Goal: Task Accomplishment & Management: Manage account settings

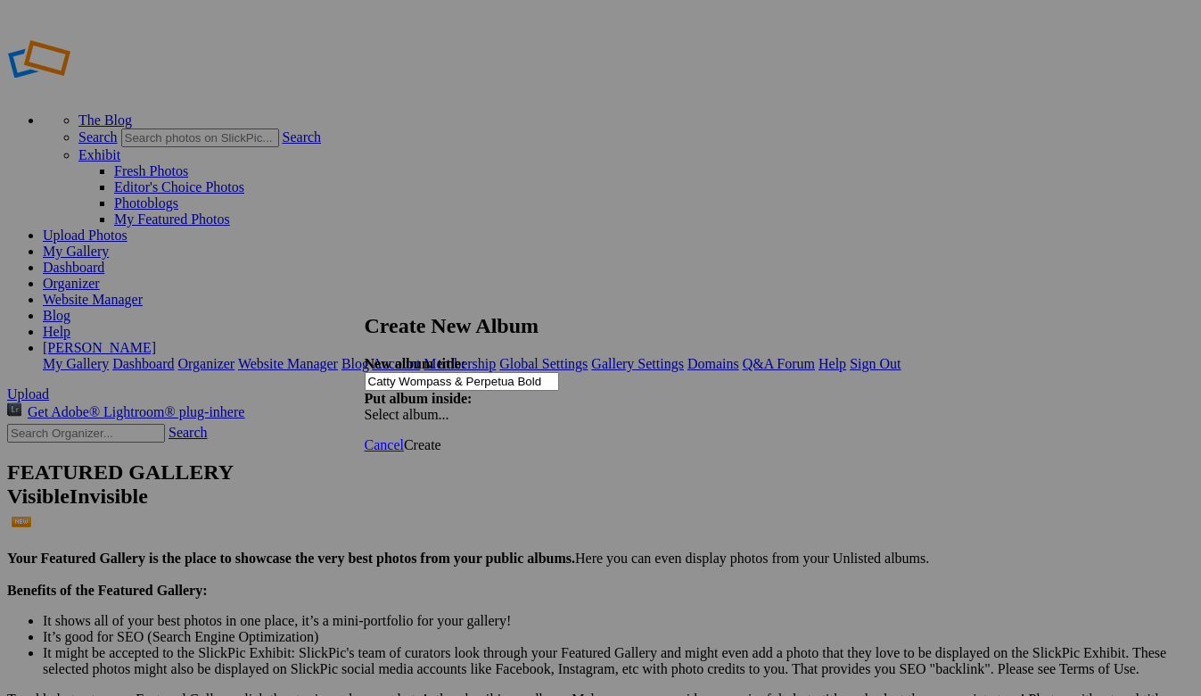
click at [469, 372] on input "Catty Wompass & Perpetua Bold" at bounding box center [462, 381] width 194 height 19
click at [500, 372] on input "Catty & Perpetua Bold" at bounding box center [462, 381] width 194 height 19
type input "Catty & Perpetua"
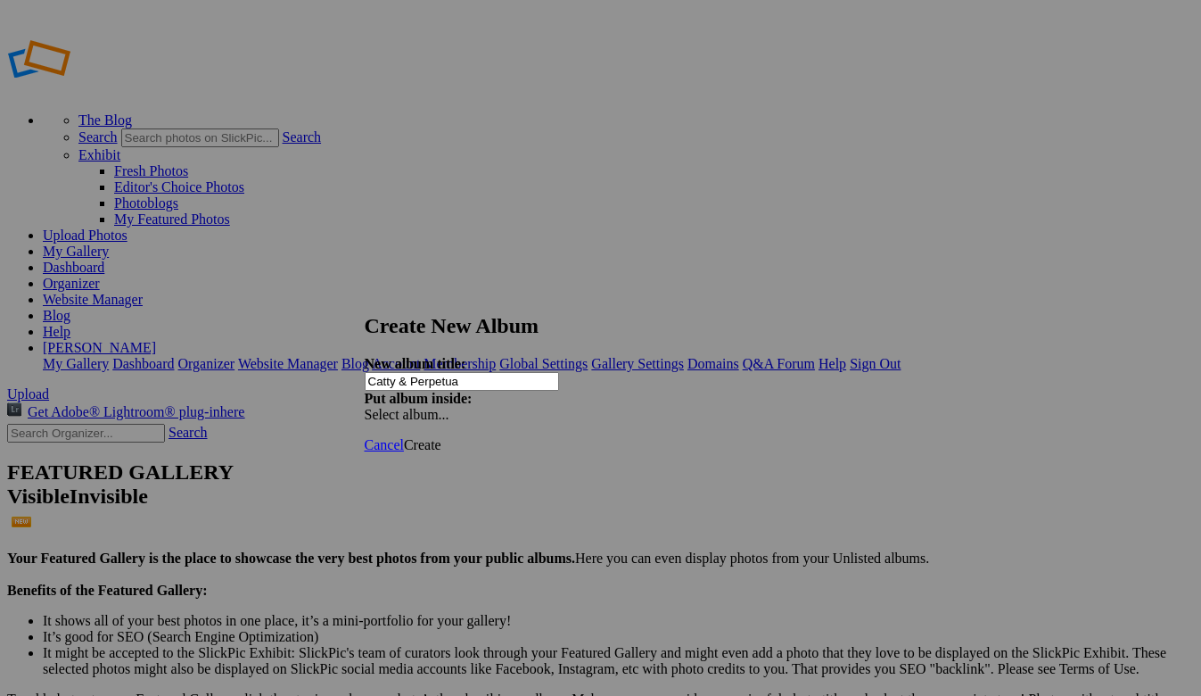
click at [441, 437] on span "Create" at bounding box center [422, 444] width 37 height 15
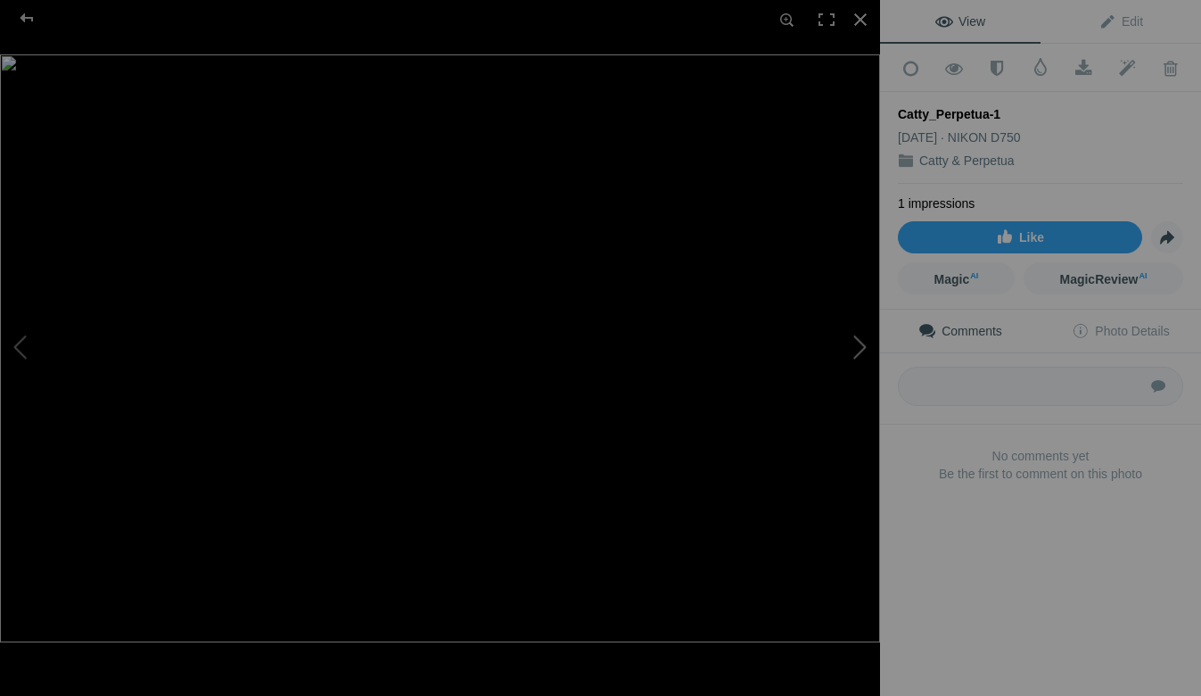
click at [868, 351] on button at bounding box center [813, 348] width 134 height 251
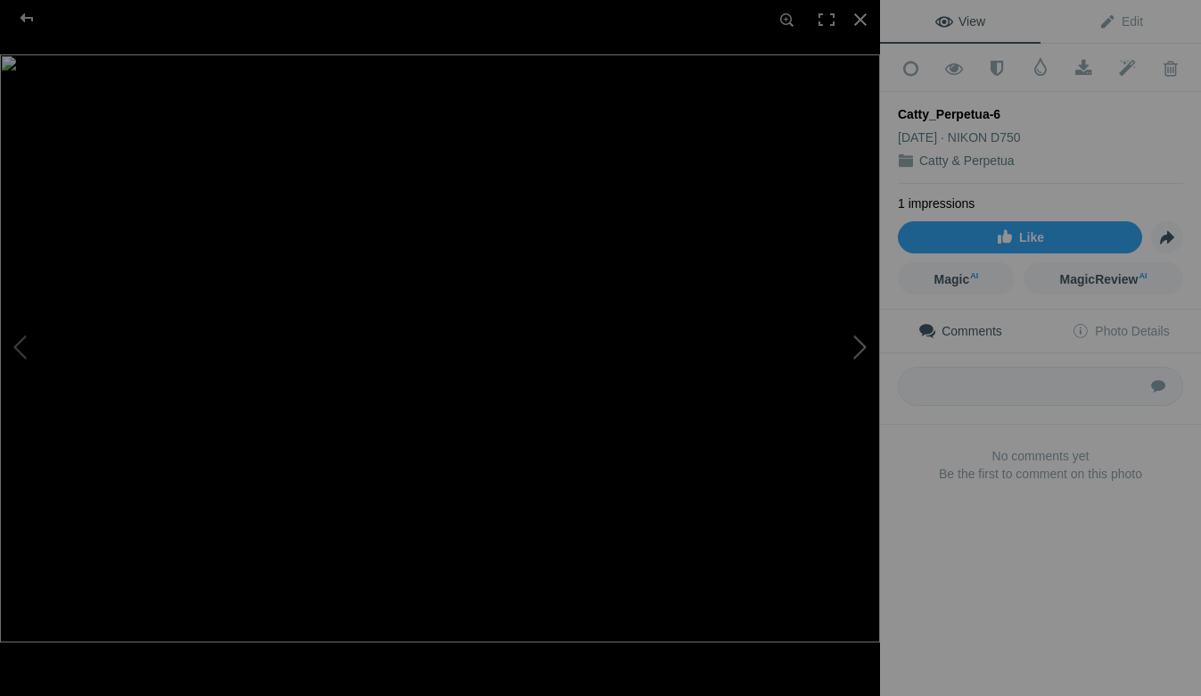
click at [868, 351] on button at bounding box center [813, 348] width 134 height 251
click at [28, 24] on div at bounding box center [27, 18] width 64 height 36
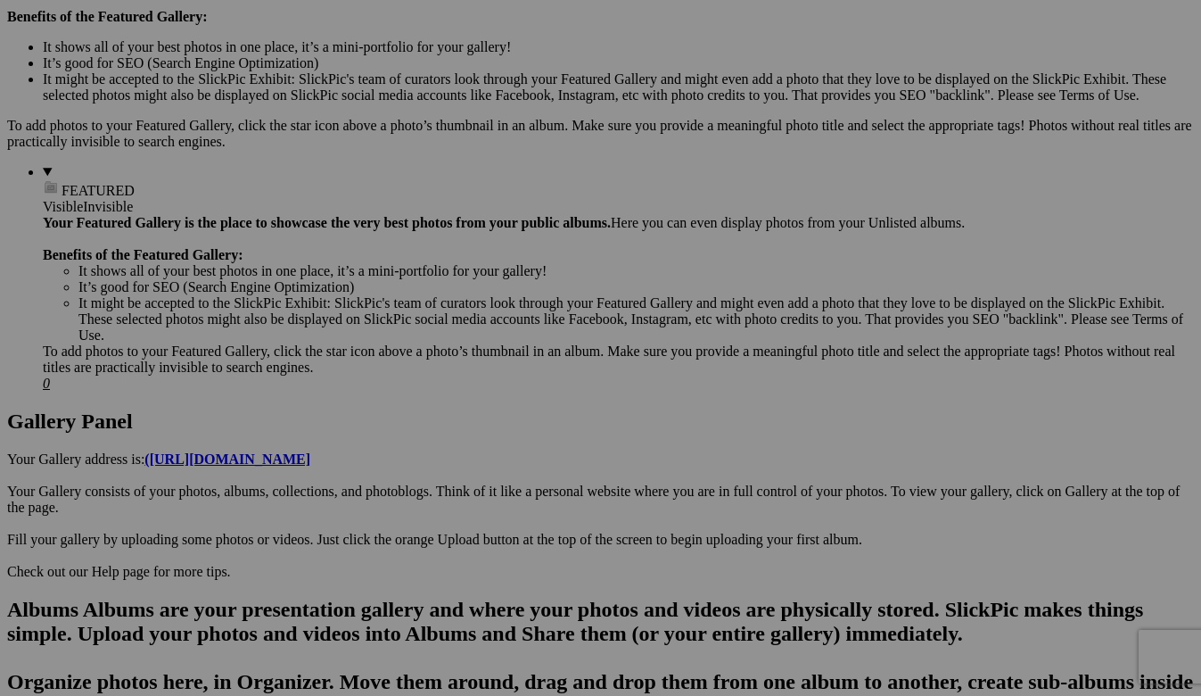
scroll to position [580, 0]
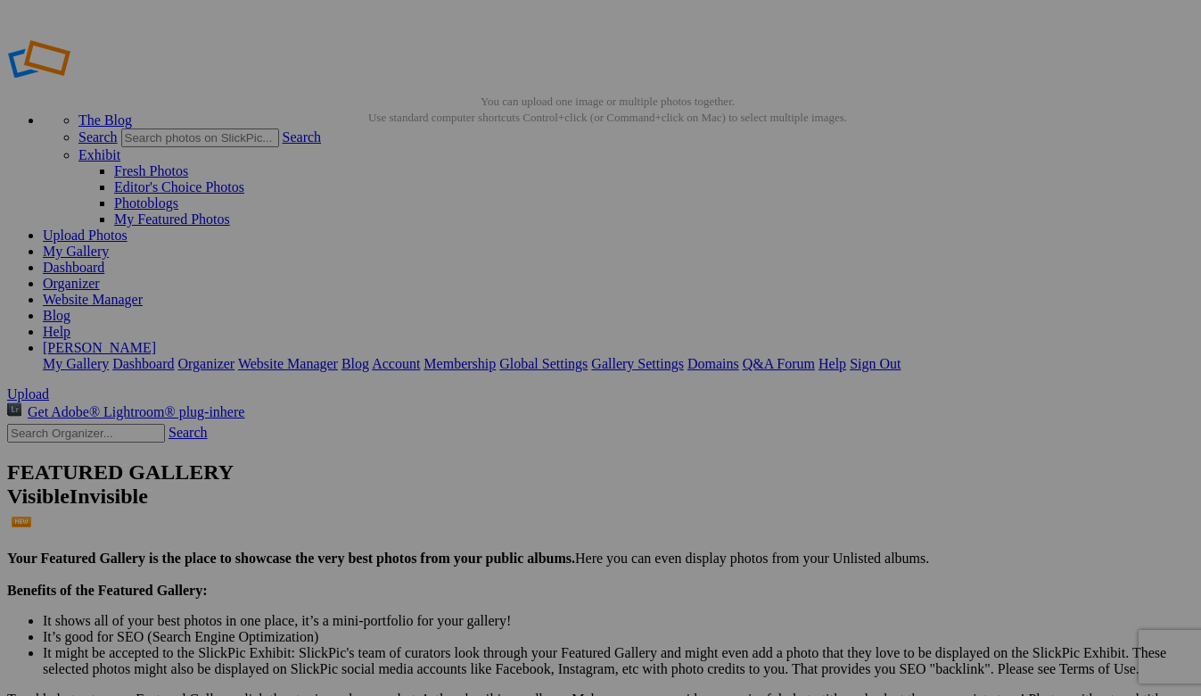
click at [438, 410] on span "Yes" at bounding box center [427, 416] width 21 height 15
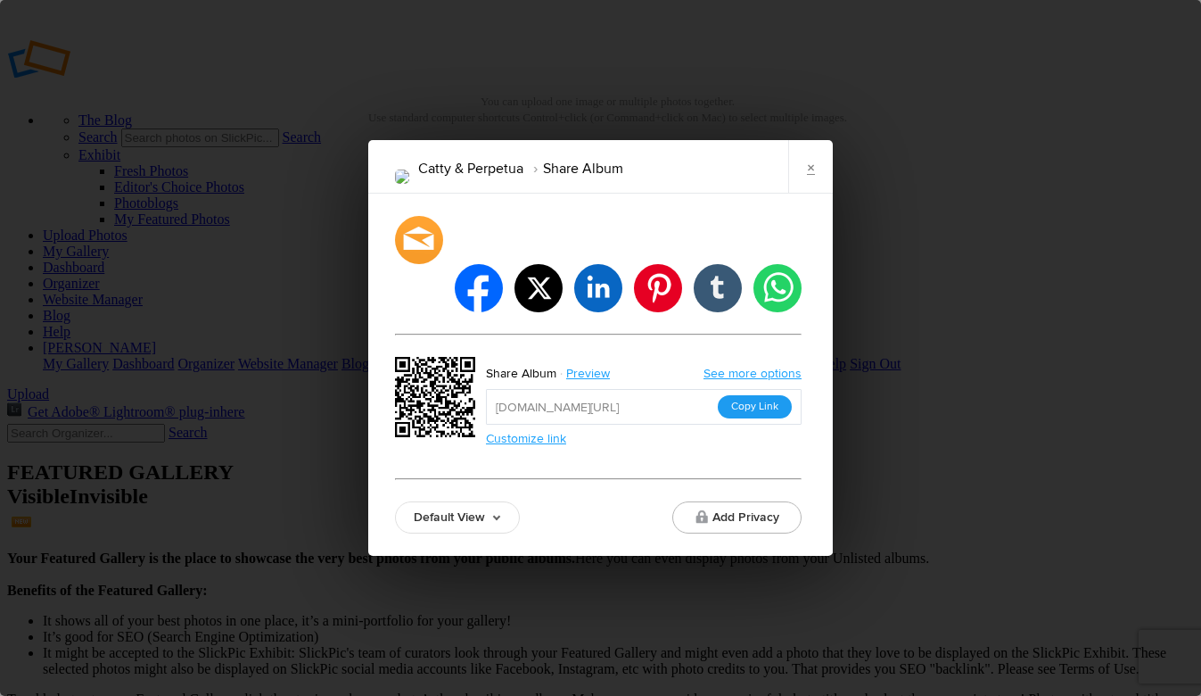
click at [761, 395] on button "Copy Link" at bounding box center [755, 406] width 74 height 23
